Goal: Task Accomplishment & Management: Manage account settings

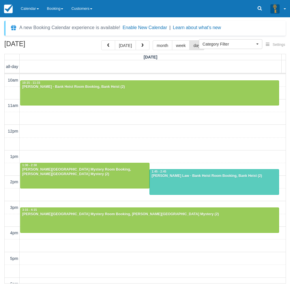
select select
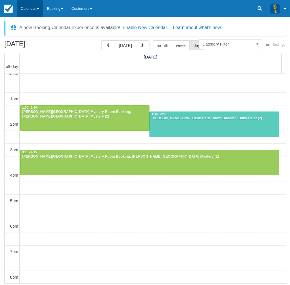
click at [31, 5] on link "Calendar" at bounding box center [30, 8] width 26 height 17
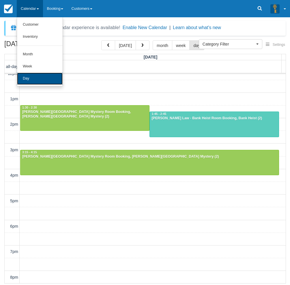
click at [24, 77] on link "Day" at bounding box center [40, 79] width 46 height 12
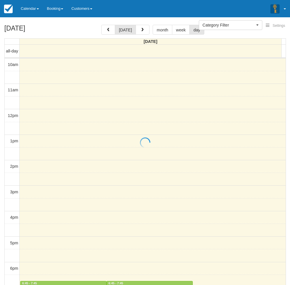
select select
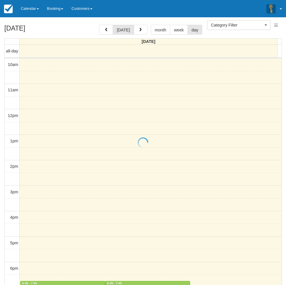
scroll to position [91, 0]
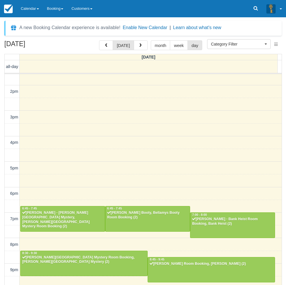
click at [55, 158] on div "10am 11am 12pm 1pm 2pm 3pm 4pm 5pm 6pm 7pm 8pm 9pm 10pm 6:45 - 7:[GEOGRAPHIC_DA…" at bounding box center [143, 143] width 277 height 318
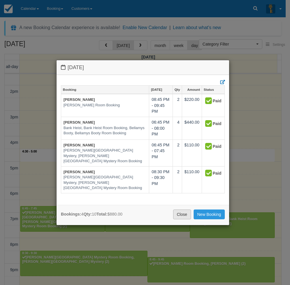
click at [179, 215] on link "Close" at bounding box center [182, 215] width 18 height 10
